Goal: Book appointment/travel/reservation

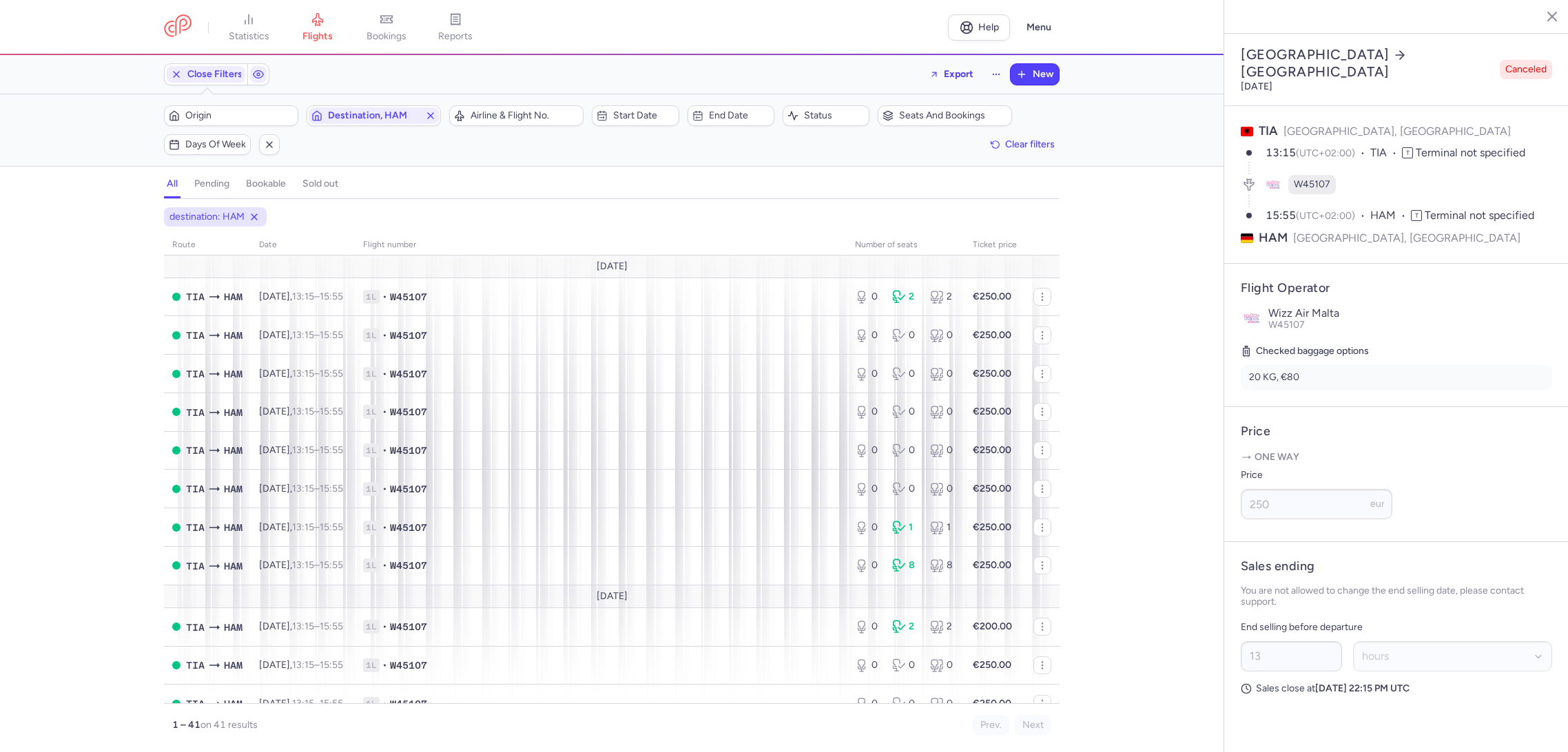
select select "hours"
click at [376, 103] on div "Origin Destination, HAM" at bounding box center [302, 115] width 286 height 29
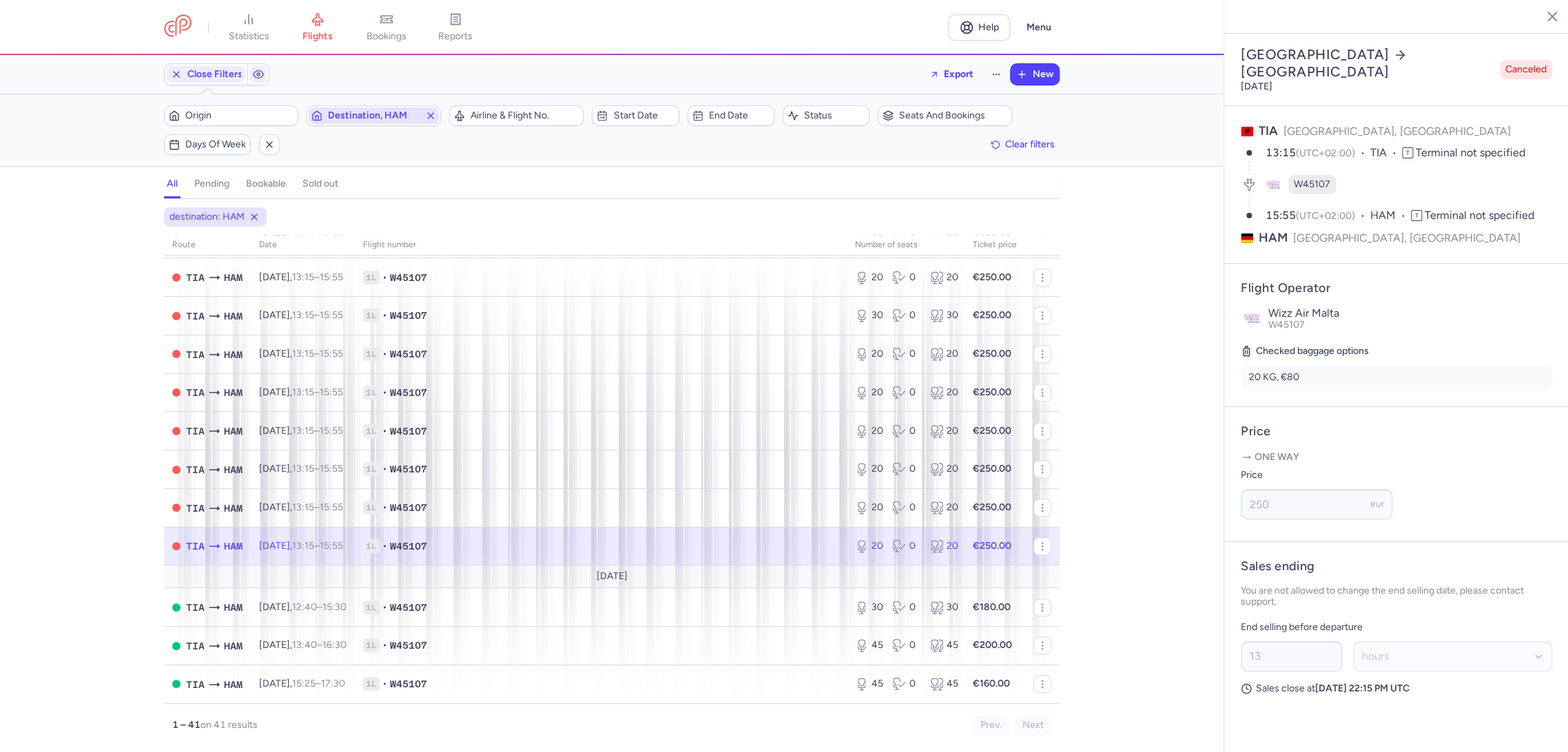
click at [380, 114] on span "Destination, HAM" at bounding box center [373, 116] width 92 height 11
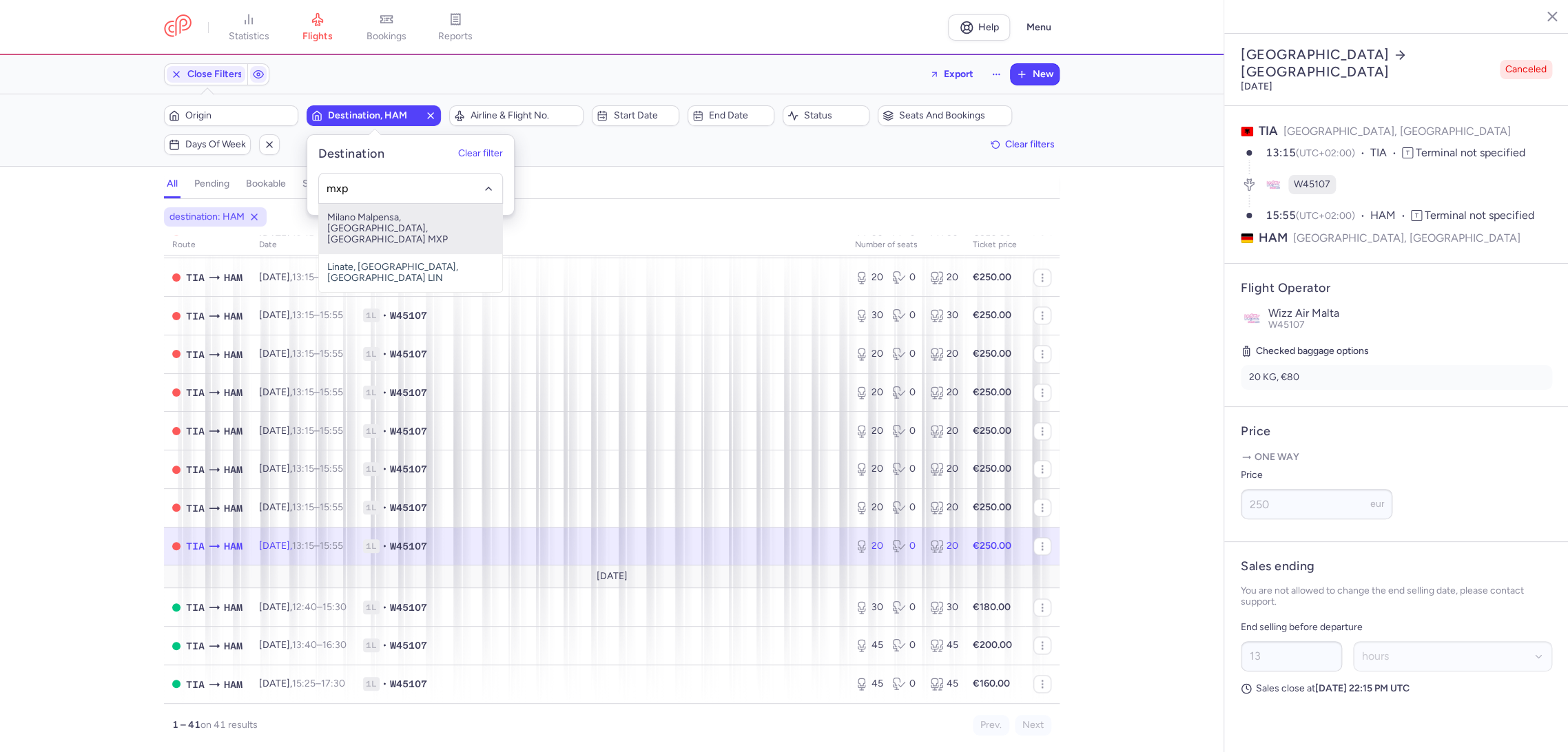
click at [394, 219] on span "Milano Malpensa, [GEOGRAPHIC_DATA], [GEOGRAPHIC_DATA] MXP" at bounding box center [410, 228] width 183 height 49
type input "mxp"
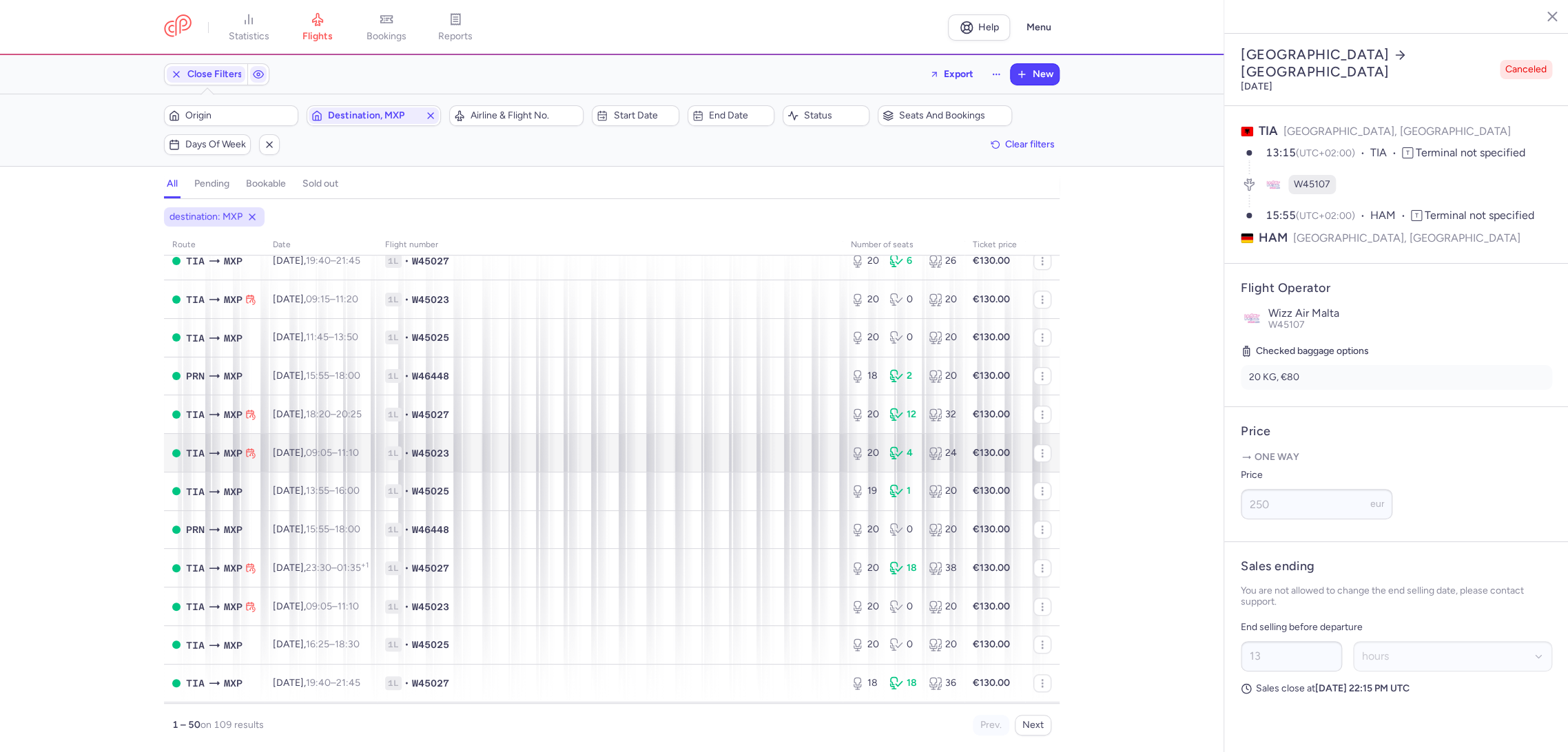
scroll to position [383, 0]
drag, startPoint x: 434, startPoint y: 114, endPoint x: 392, endPoint y: 123, distance: 43.0
click at [431, 114] on icon "button" at bounding box center [431, 116] width 11 height 11
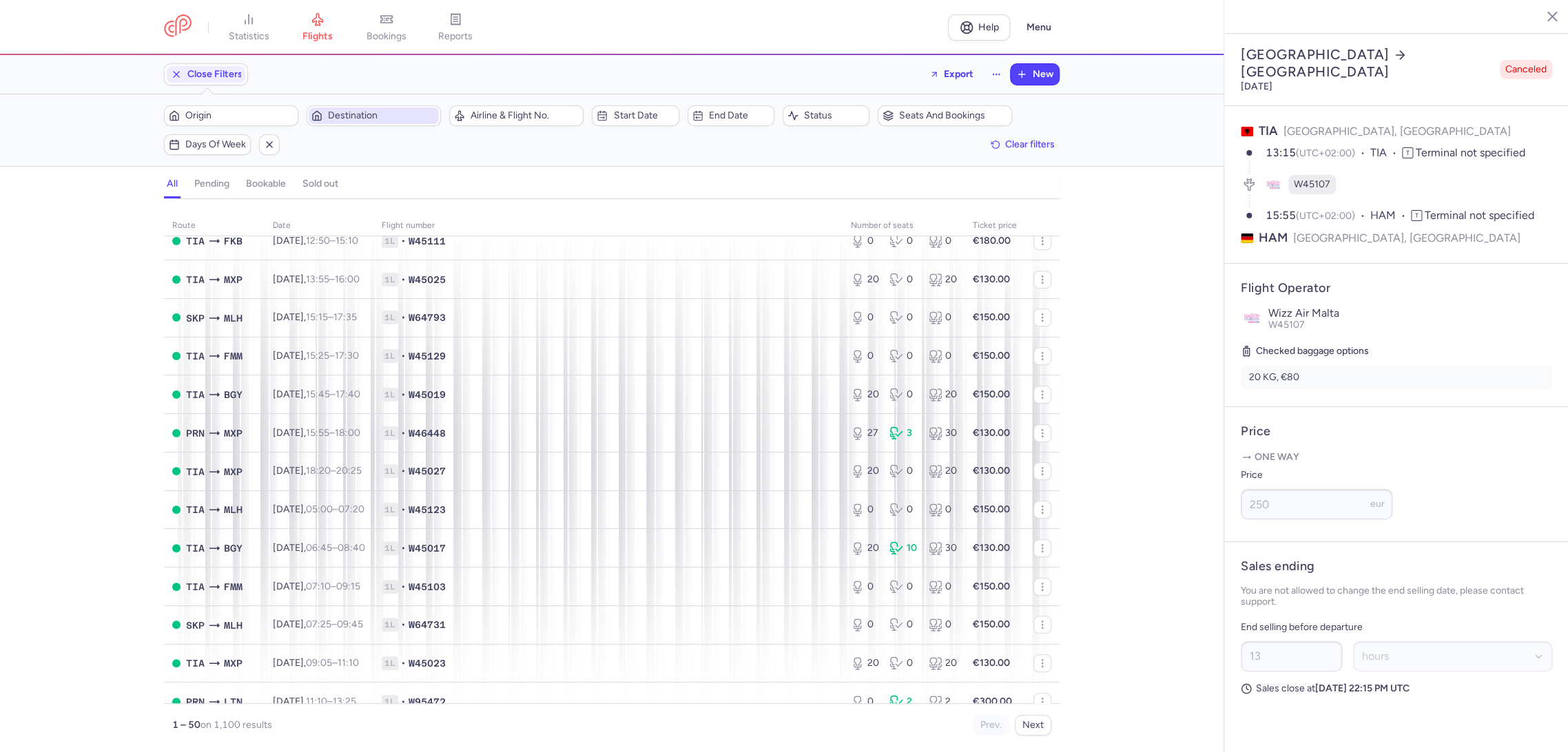
click at [380, 122] on span "Destination" at bounding box center [373, 115] width 130 height 16
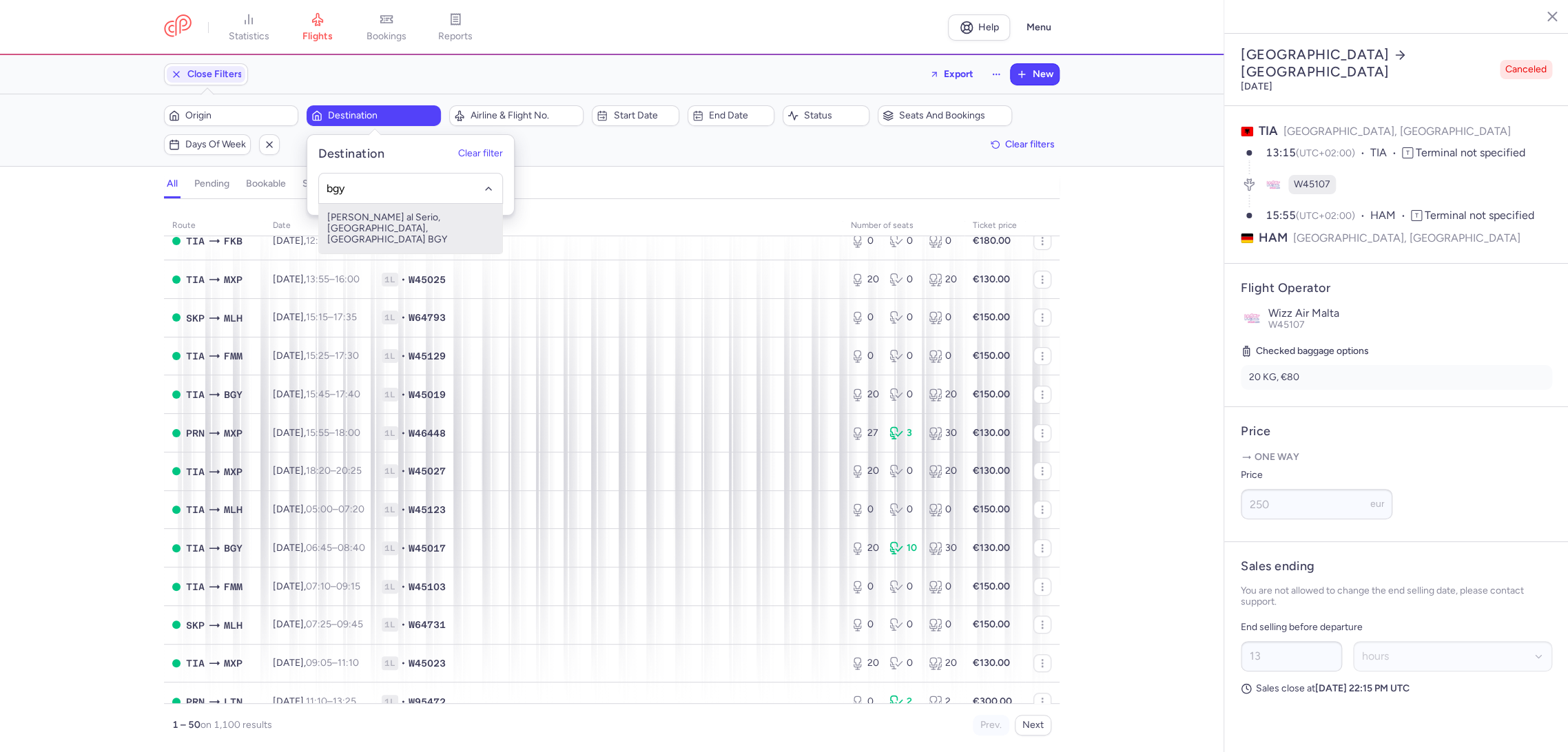
click at [389, 218] on span "[PERSON_NAME] al Serio, [GEOGRAPHIC_DATA], [GEOGRAPHIC_DATA] BGY" at bounding box center [410, 228] width 183 height 49
type input "bgy"
